Goal: Task Accomplishment & Management: Use online tool/utility

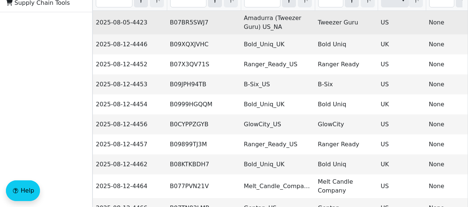
scroll to position [170, 0]
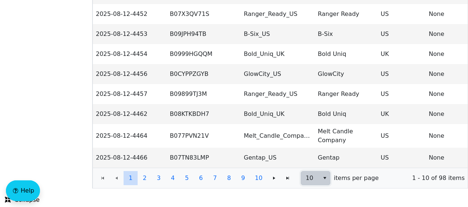
click at [319, 180] on button "select" at bounding box center [324, 177] width 11 height 13
click at [314, 167] on span "100" at bounding box center [311, 170] width 11 height 9
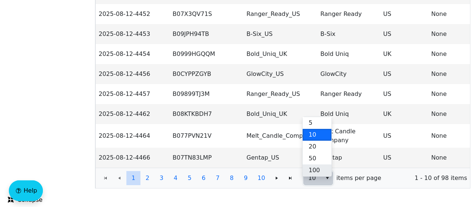
scroll to position [0, 0]
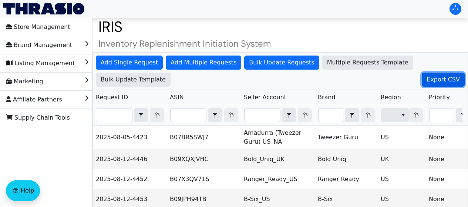
click at [426, 81] on span "Export CSV" at bounding box center [442, 79] width 33 height 9
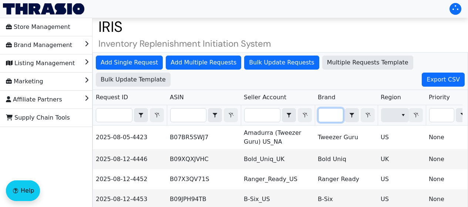
click at [326, 116] on input "Filter" at bounding box center [330, 114] width 24 height 13
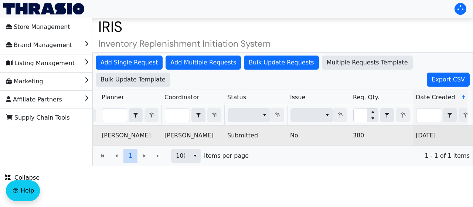
scroll to position [0, 534]
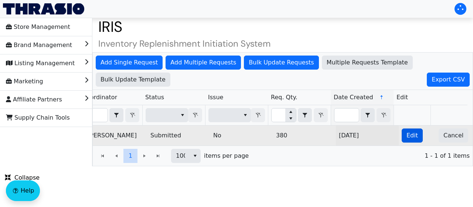
type input "trail"
click at [407, 135] on span "Edit" at bounding box center [412, 135] width 11 height 9
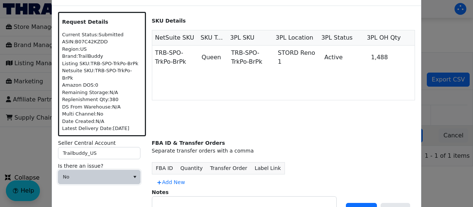
click at [118, 173] on span "No" at bounding box center [94, 176] width 62 height 7
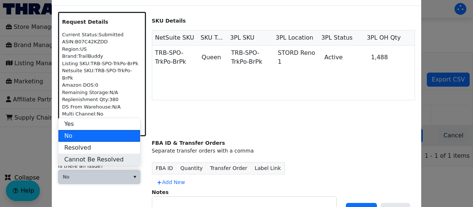
click at [107, 155] on span "Cannot Be Resolved" at bounding box center [94, 159] width 60 height 9
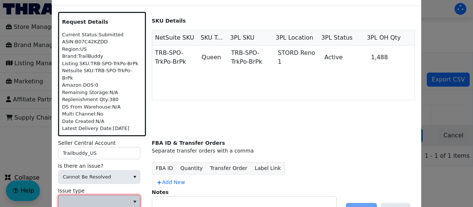
click at [119, 199] on span at bounding box center [94, 201] width 62 height 7
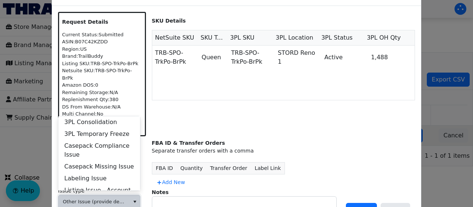
scroll to position [284, 0]
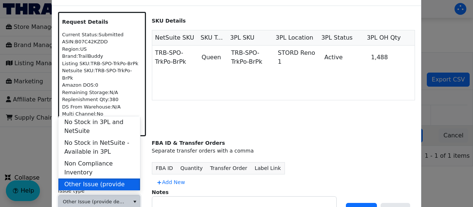
click at [108, 180] on span "Other Issue (provide details in notes)" at bounding box center [99, 189] width 70 height 18
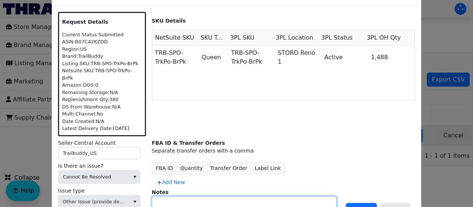
click at [173, 196] on textarea at bounding box center [244, 205] width 184 height 19
type textarea "DIVESTED"
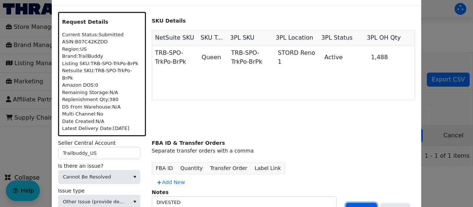
click at [360, 205] on span "Update" at bounding box center [361, 209] width 21 height 9
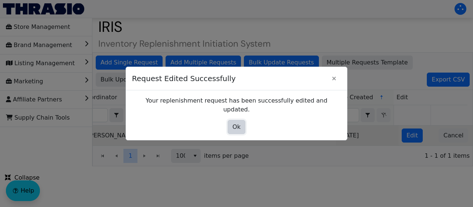
click at [238, 122] on span "Ok" at bounding box center [236, 126] width 8 height 9
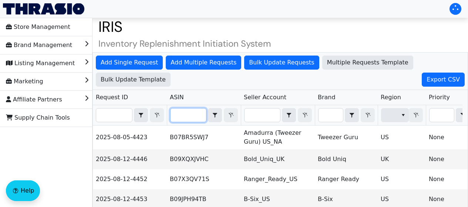
paste input "B007UUFE4U"
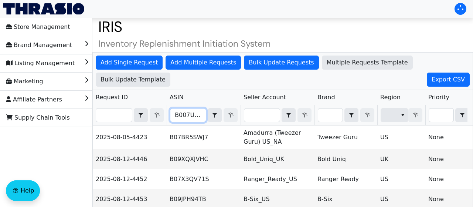
scroll to position [0, 7]
click at [185, 116] on div "Add Single Request Add Multiple Requests Bulk Update Requests Multiple Requests…" at bounding box center [282, 202] width 381 height 301
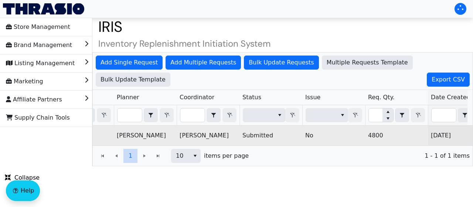
scroll to position [0, 534]
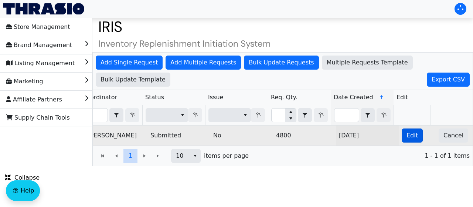
type input "B007UUFE4U"
click at [407, 133] on span "Edit" at bounding box center [412, 135] width 11 height 9
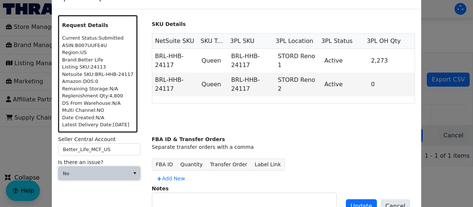
click at [116, 170] on span "No" at bounding box center [94, 173] width 62 height 7
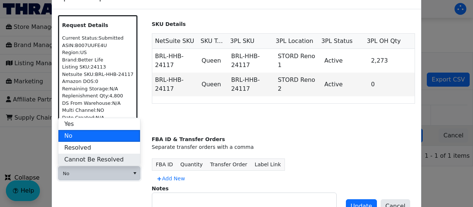
click at [110, 160] on span "Cannot Be Resolved" at bounding box center [94, 159] width 60 height 9
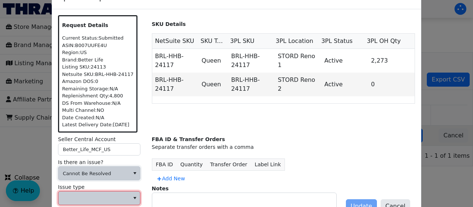
click at [106, 197] on span at bounding box center [94, 197] width 62 height 7
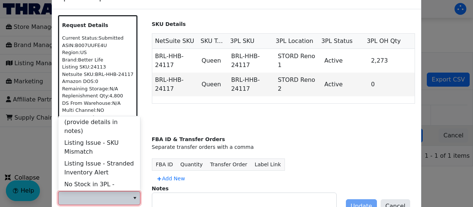
scroll to position [201, 0]
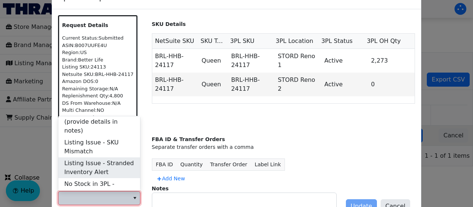
click at [117, 162] on span "Listing Issue - Stranded Inventory Alert" at bounding box center [99, 168] width 70 height 18
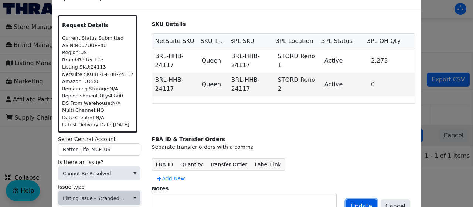
click at [368, 200] on button "Update" at bounding box center [361, 206] width 31 height 14
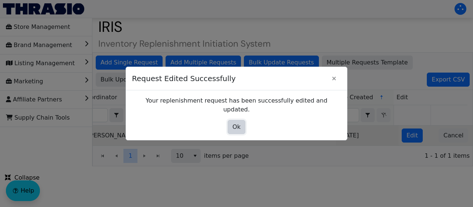
click at [243, 121] on button "Ok" at bounding box center [237, 127] width 18 height 14
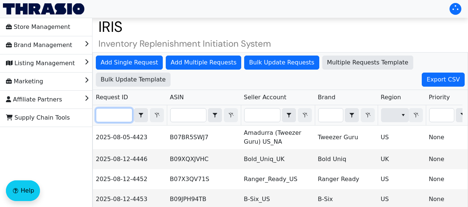
click at [116, 121] on input "Filter" at bounding box center [114, 114] width 36 height 13
paste input "2025-08-26-4589"
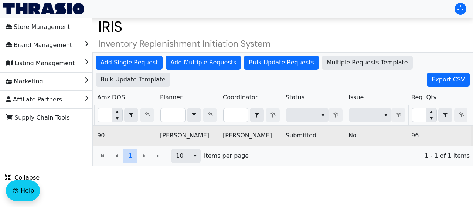
scroll to position [0, 534]
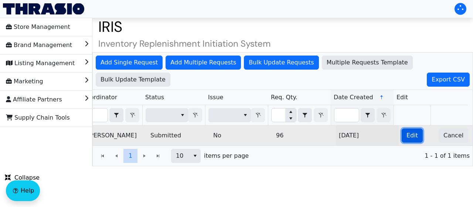
click at [407, 136] on span "Edit" at bounding box center [412, 135] width 11 height 9
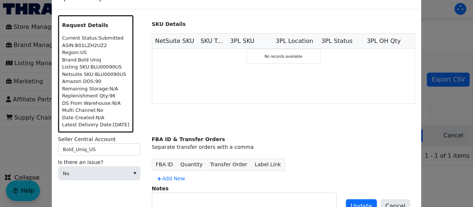
scroll to position [0, 0]
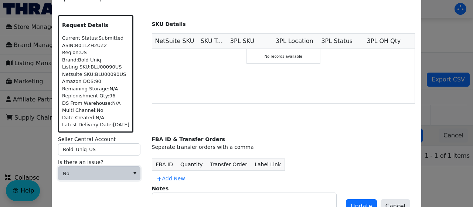
click at [109, 169] on span "No" at bounding box center [93, 172] width 71 height 13
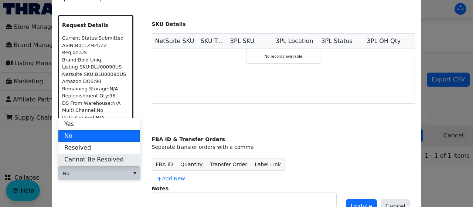
click at [98, 155] on span "Cannot Be Resolved" at bounding box center [94, 159] width 60 height 9
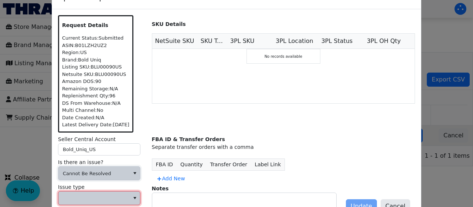
click at [91, 195] on span at bounding box center [94, 197] width 62 height 7
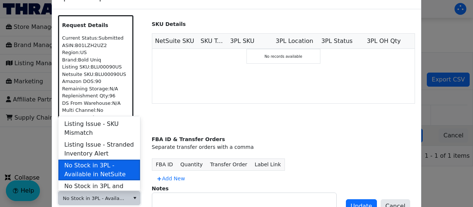
scroll to position [220, 0]
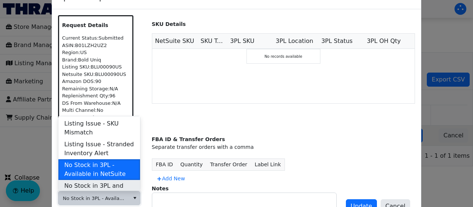
click at [99, 181] on span "No Stock in 3PL and NetSuite" at bounding box center [99, 190] width 70 height 18
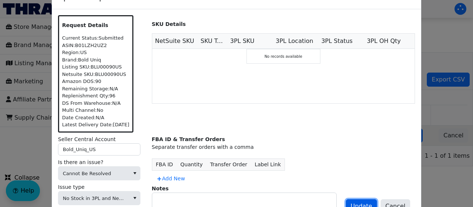
click at [357, 203] on span "Update" at bounding box center [361, 205] width 21 height 9
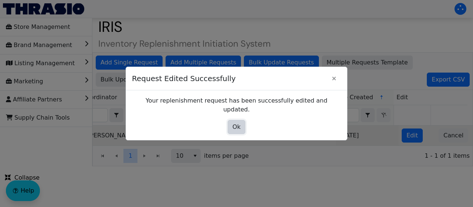
click at [237, 122] on span "Ok" at bounding box center [236, 126] width 8 height 9
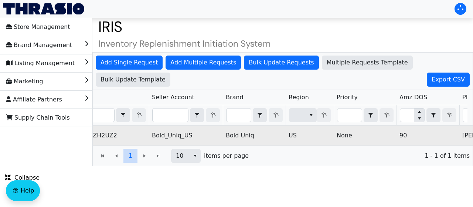
scroll to position [0, 0]
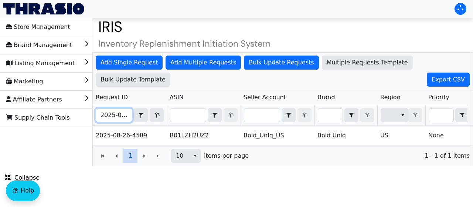
click at [102, 115] on input "2025-08-26-4589" at bounding box center [114, 114] width 36 height 13
paste input "57"
click at [102, 115] on div "Add Single Request Add Multiple Requests Bulk Update Requests Multiple Requests…" at bounding box center [282, 109] width 381 height 114
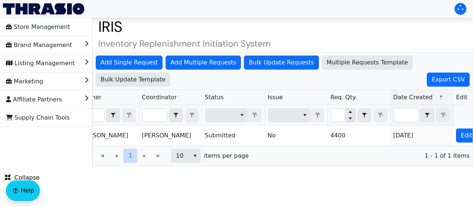
scroll to position [0, 534]
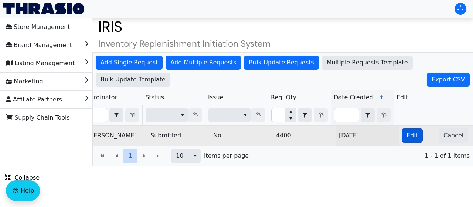
type input "2025-08-26-4557"
click at [402, 137] on button "Edit" at bounding box center [412, 135] width 21 height 14
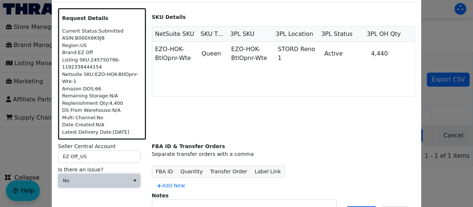
click at [93, 184] on span "No" at bounding box center [93, 180] width 71 height 13
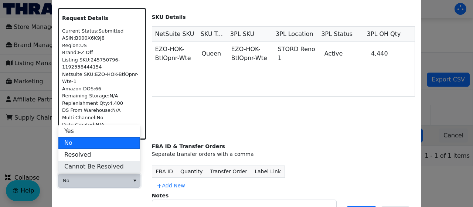
click at [102, 169] on span "Cannot Be Resolved" at bounding box center [94, 166] width 60 height 9
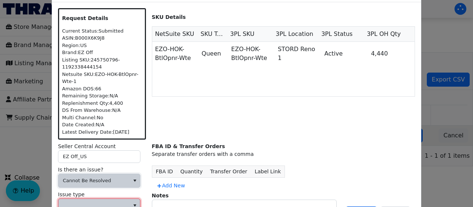
click at [97, 200] on span at bounding box center [93, 204] width 71 height 13
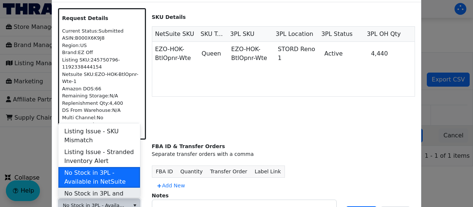
scroll to position [220, 0]
click at [102, 188] on span "No Stock in 3PL and NetSuite" at bounding box center [99, 197] width 70 height 18
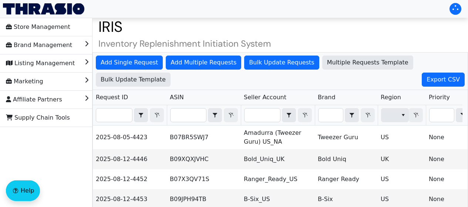
scroll to position [170, 0]
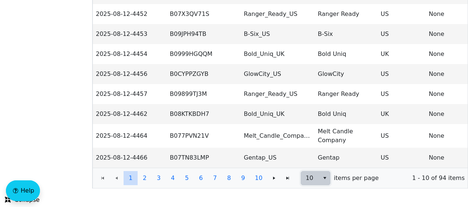
click at [316, 178] on span "10" at bounding box center [310, 177] width 18 height 13
click at [311, 166] on span "100" at bounding box center [311, 170] width 11 height 9
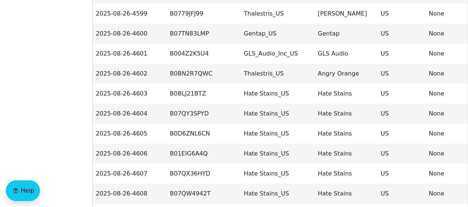
scroll to position [1797, 0]
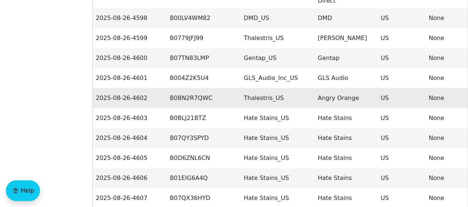
click at [122, 88] on td "2025-08-26-4602" at bounding box center [130, 98] width 74 height 20
copy td "2025-08-26-4602"
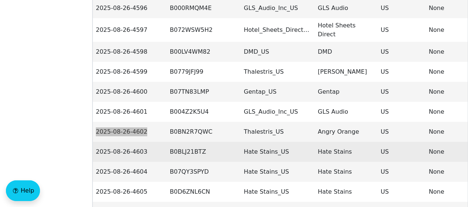
scroll to position [1761, 0]
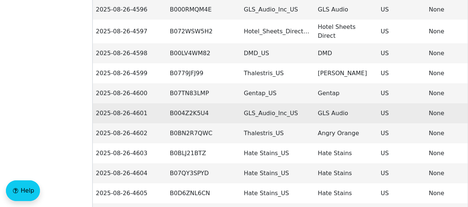
click at [128, 103] on td "2025-08-26-4601" at bounding box center [130, 113] width 74 height 20
copy td "2025-08-26-4601"
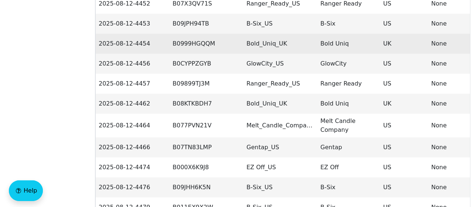
scroll to position [0, 0]
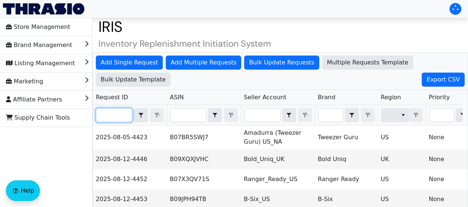
paste input "2025-08-26-4557"
type input "2025-08-26-4557"
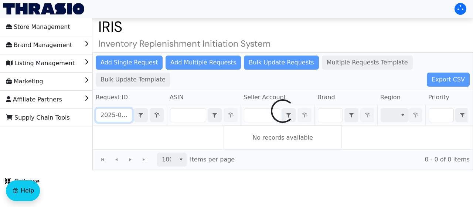
click at [125, 114] on div "Add Single Request Add Multiple Requests Bulk Update Requests Multiple Requests…" at bounding box center [282, 111] width 381 height 118
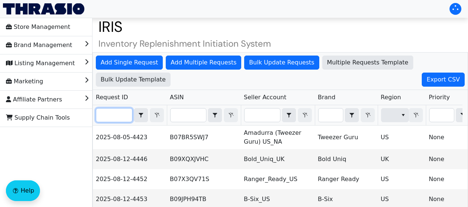
paste input "2025-08-26-4557"
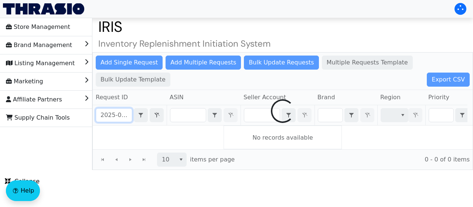
scroll to position [0, 18]
click at [124, 116] on div "Add Single Request Add Multiple Requests Bulk Update Requests Multiple Requests…" at bounding box center [282, 111] width 381 height 118
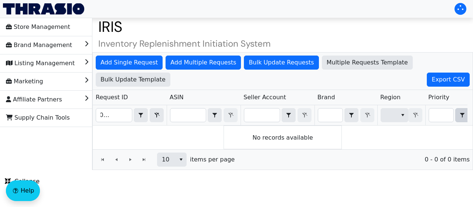
scroll to position [0, 0]
click at [113, 115] on input "2025-08-26-4557" at bounding box center [114, 114] width 36 height 13
paste input "6"
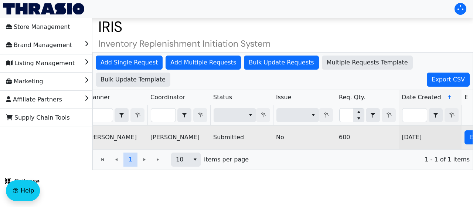
scroll to position [0, 534]
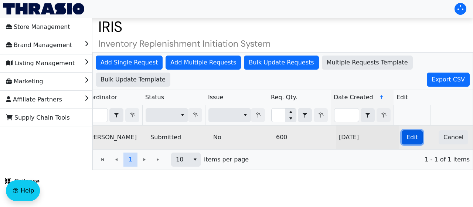
click at [402, 137] on button "Edit" at bounding box center [412, 137] width 21 height 14
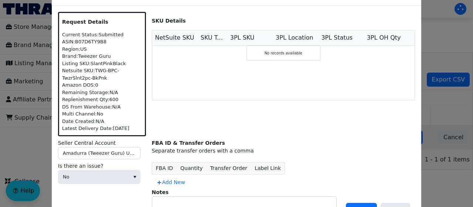
scroll to position [0, 0]
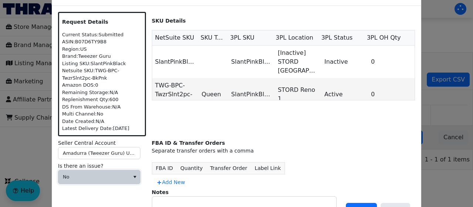
click at [112, 174] on span "No" at bounding box center [94, 176] width 62 height 7
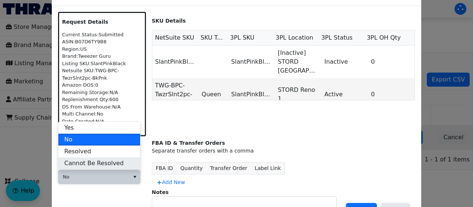
click at [103, 161] on span "Cannot Be Resolved" at bounding box center [94, 163] width 60 height 9
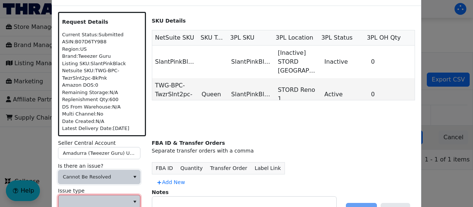
click at [91, 194] on span at bounding box center [99, 201] width 82 height 14
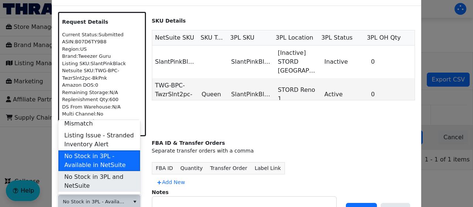
scroll to position [233, 0]
click at [94, 176] on span "No Stock in 3PL and NetSuite" at bounding box center [99, 181] width 70 height 18
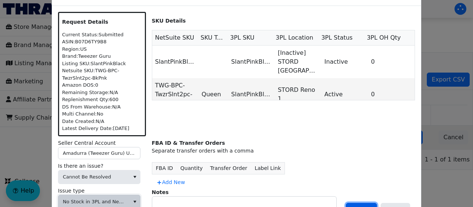
click at [376, 203] on button "Update" at bounding box center [361, 210] width 31 height 14
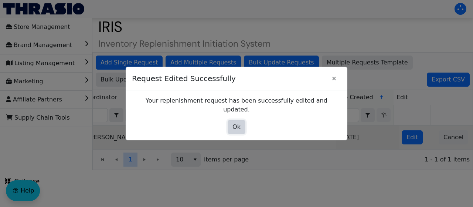
click at [232, 122] on button "Ok" at bounding box center [237, 127] width 18 height 14
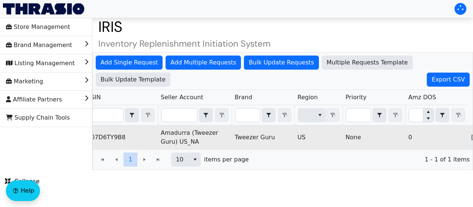
scroll to position [0, 0]
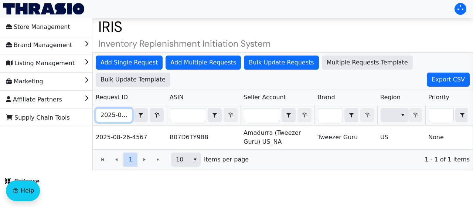
click at [104, 117] on input "2025-08-26-4567" at bounding box center [114, 114] width 36 height 13
paste input "88"
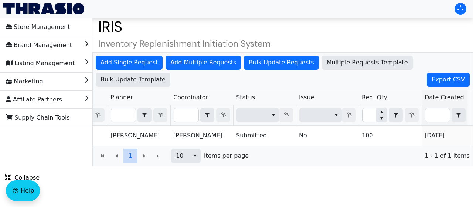
scroll to position [0, 534]
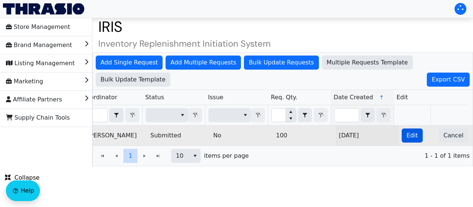
type input "2025-08-26-4588"
click at [408, 137] on span "Edit" at bounding box center [412, 135] width 11 height 9
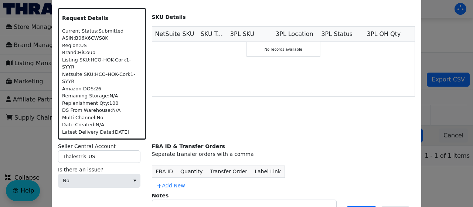
scroll to position [0, 0]
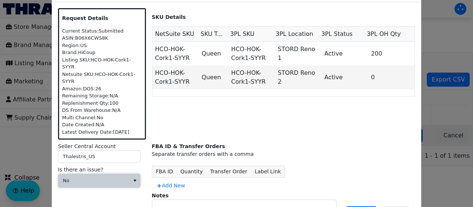
click at [114, 177] on span "No" at bounding box center [94, 180] width 62 height 7
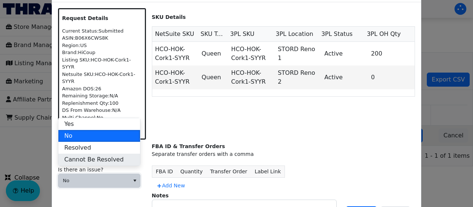
click at [106, 160] on span "Cannot Be Resolved" at bounding box center [94, 159] width 60 height 9
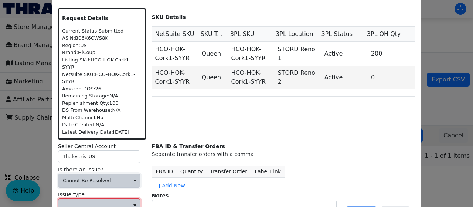
click at [101, 198] on span at bounding box center [93, 204] width 71 height 13
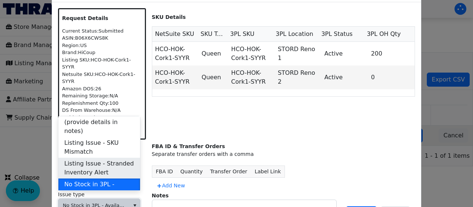
scroll to position [246, 0]
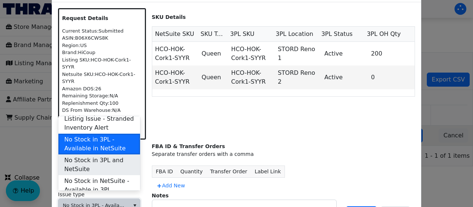
click at [106, 156] on span "No Stock in 3PL and NetSuite" at bounding box center [99, 165] width 70 height 18
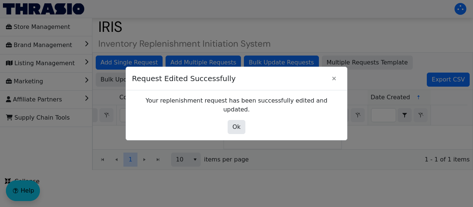
scroll to position [0, 0]
click at [233, 127] on button "Ok" at bounding box center [237, 127] width 18 height 14
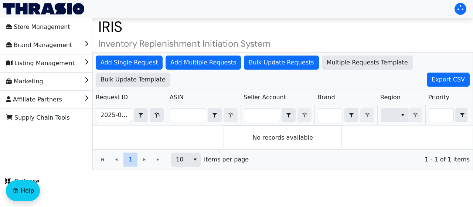
click at [213, 76] on div "Add Single Request Add Multiple Requests Bulk Update Requests Multiple Requests…" at bounding box center [283, 70] width 380 height 37
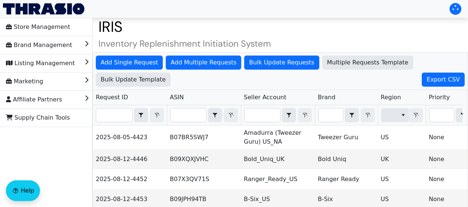
scroll to position [170, 0]
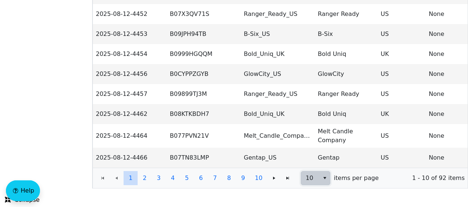
click at [322, 179] on icon "select" at bounding box center [325, 178] width 6 height 6
click at [311, 166] on span "100" at bounding box center [311, 170] width 11 height 9
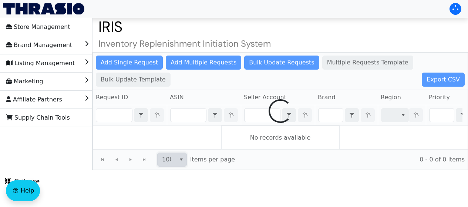
scroll to position [0, 0]
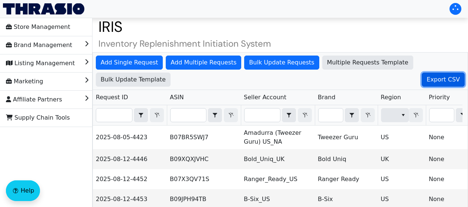
click at [426, 77] on span "Export CSV" at bounding box center [442, 79] width 33 height 9
click at [426, 76] on span "Export CSV" at bounding box center [442, 79] width 33 height 9
